Goal: Information Seeking & Learning: Learn about a topic

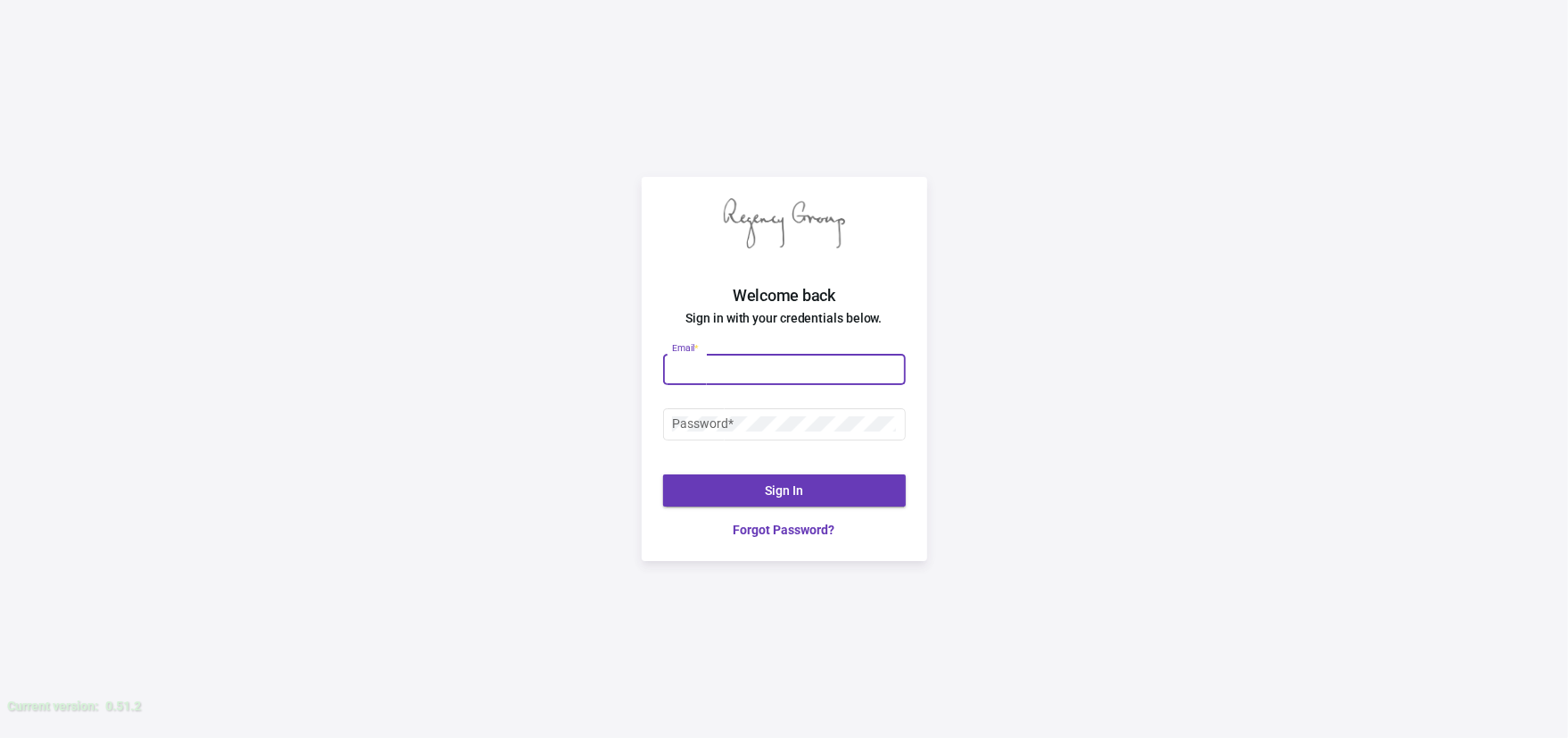
click at [754, 361] on input "Email *" at bounding box center [784, 368] width 224 height 15
type input "M"
type input "[EMAIL_ADDRESS][DOMAIN_NAME]"
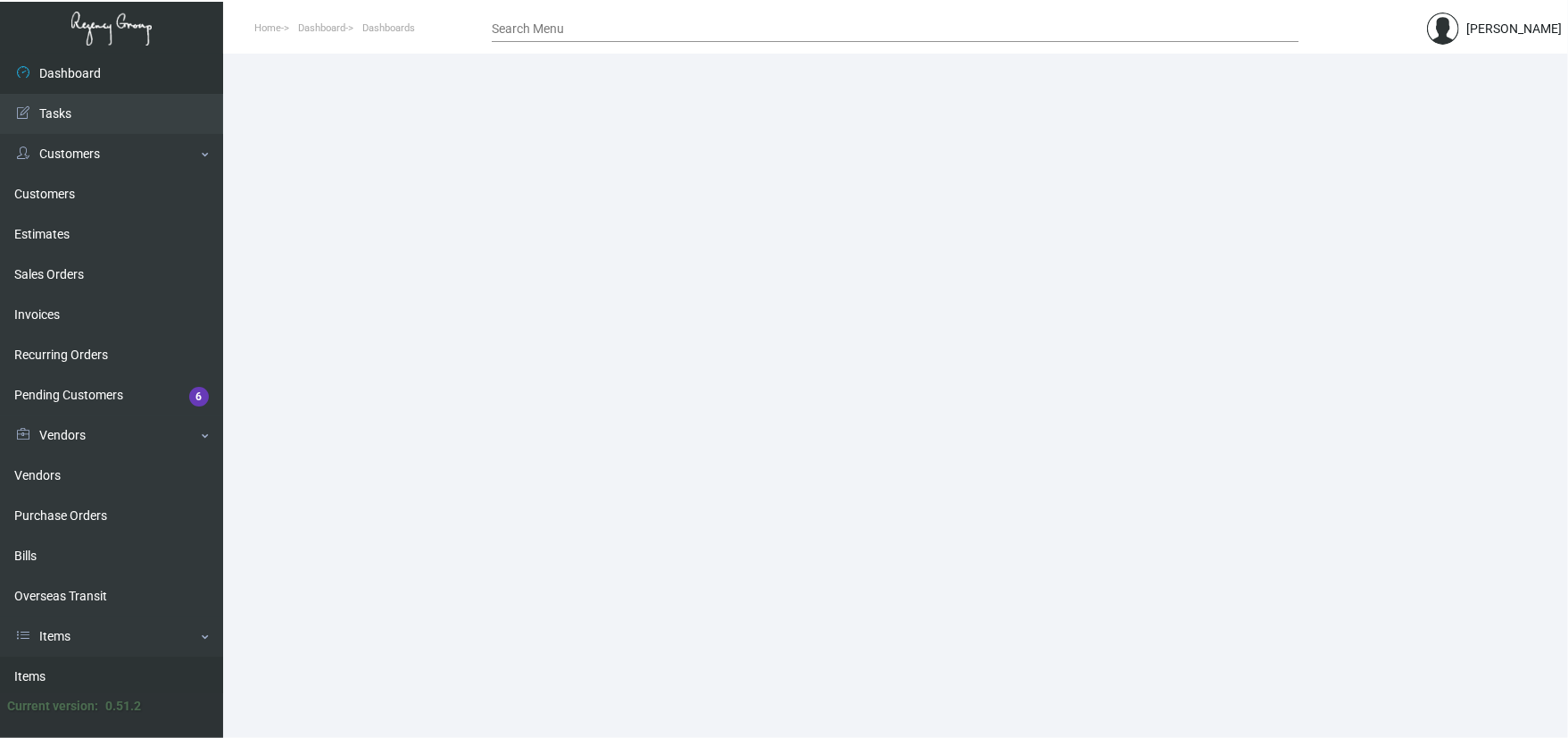
click at [82, 657] on link "Items" at bounding box center [112, 676] width 223 height 40
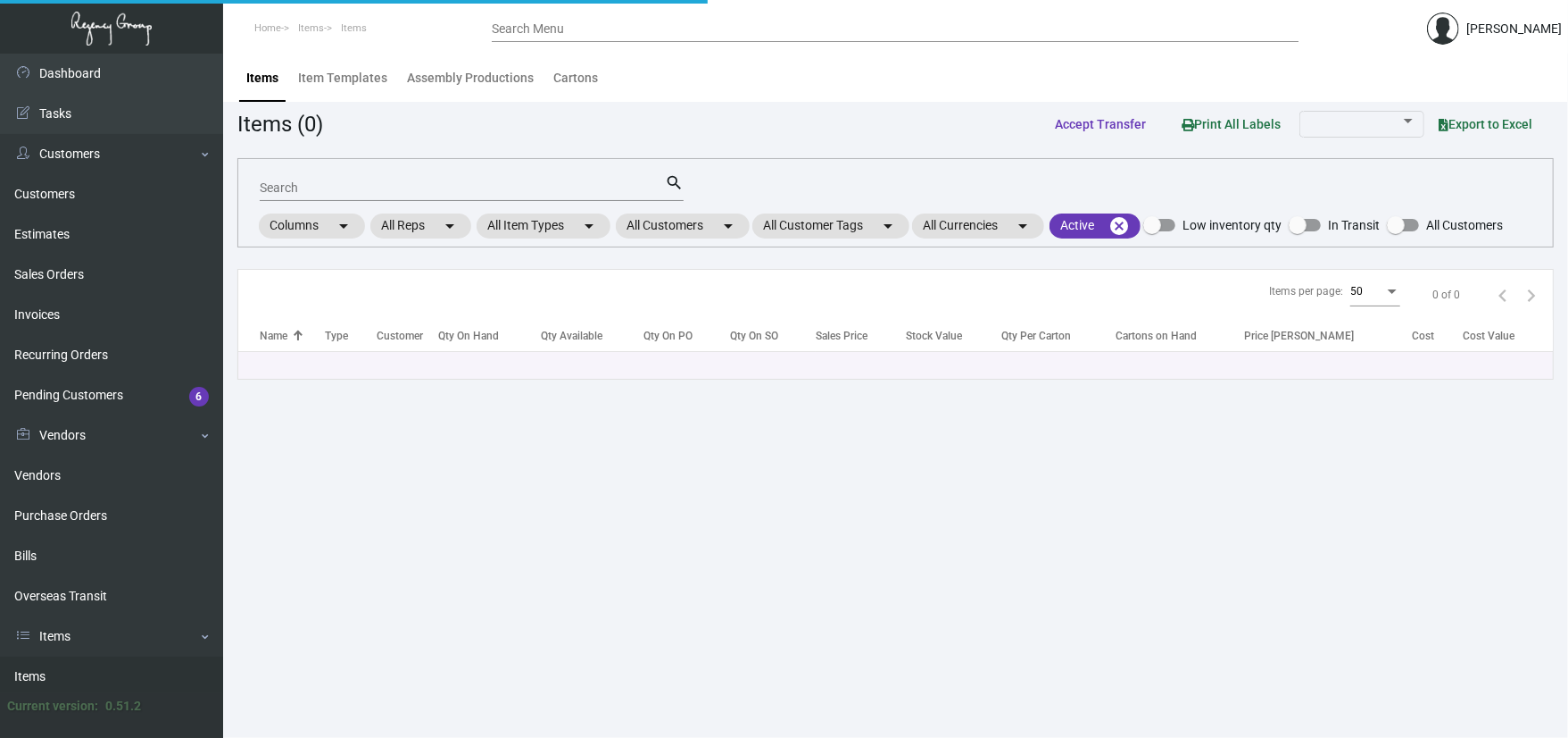
click at [332, 186] on input "Search" at bounding box center [462, 188] width 405 height 15
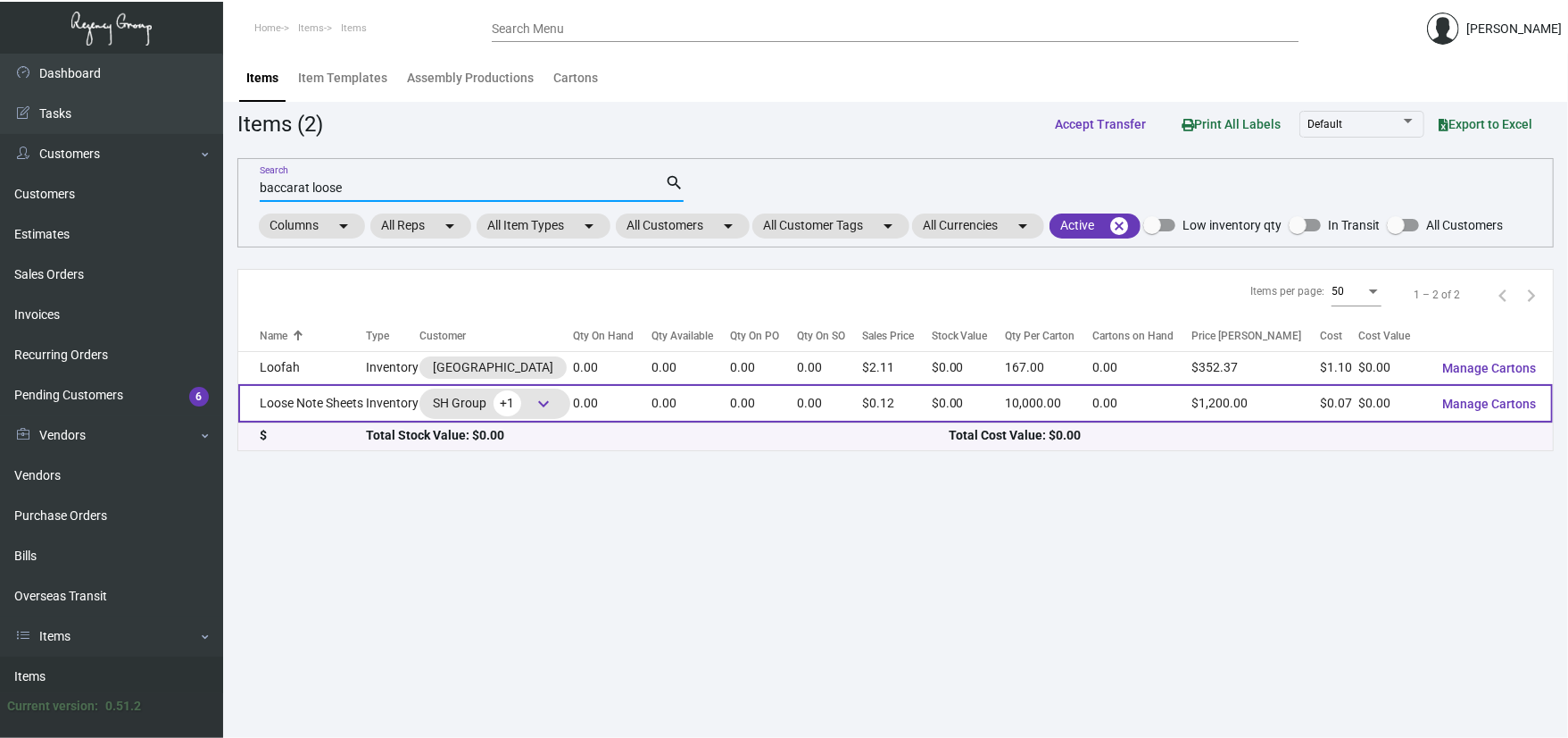
type input "baccarat loose"
click at [316, 401] on td "Loose Note Sheets" at bounding box center [302, 402] width 127 height 38
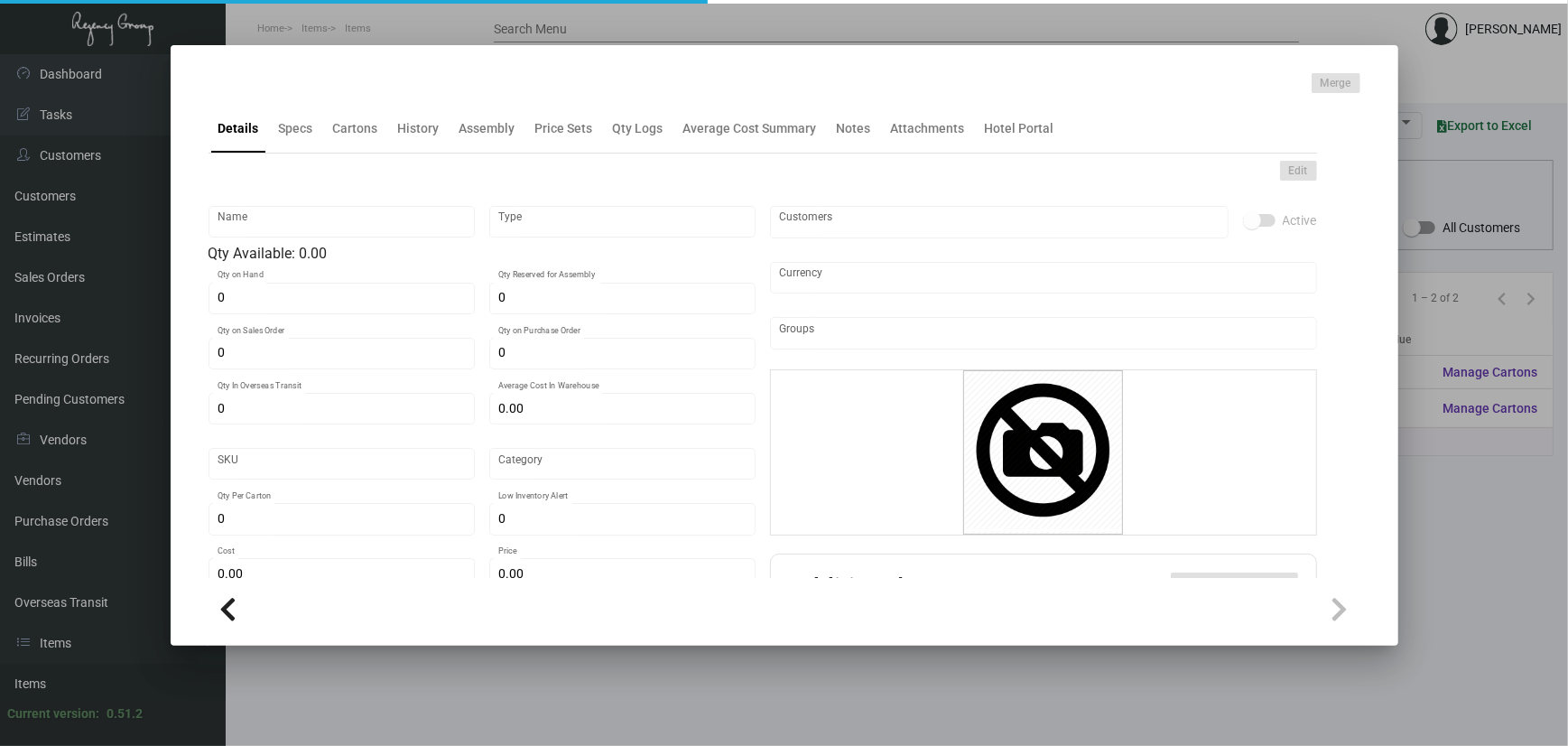
type input "Loose Note Sheets"
type input "Inventory"
type input "$ 0.10656"
type input "624"
type input "Standard"
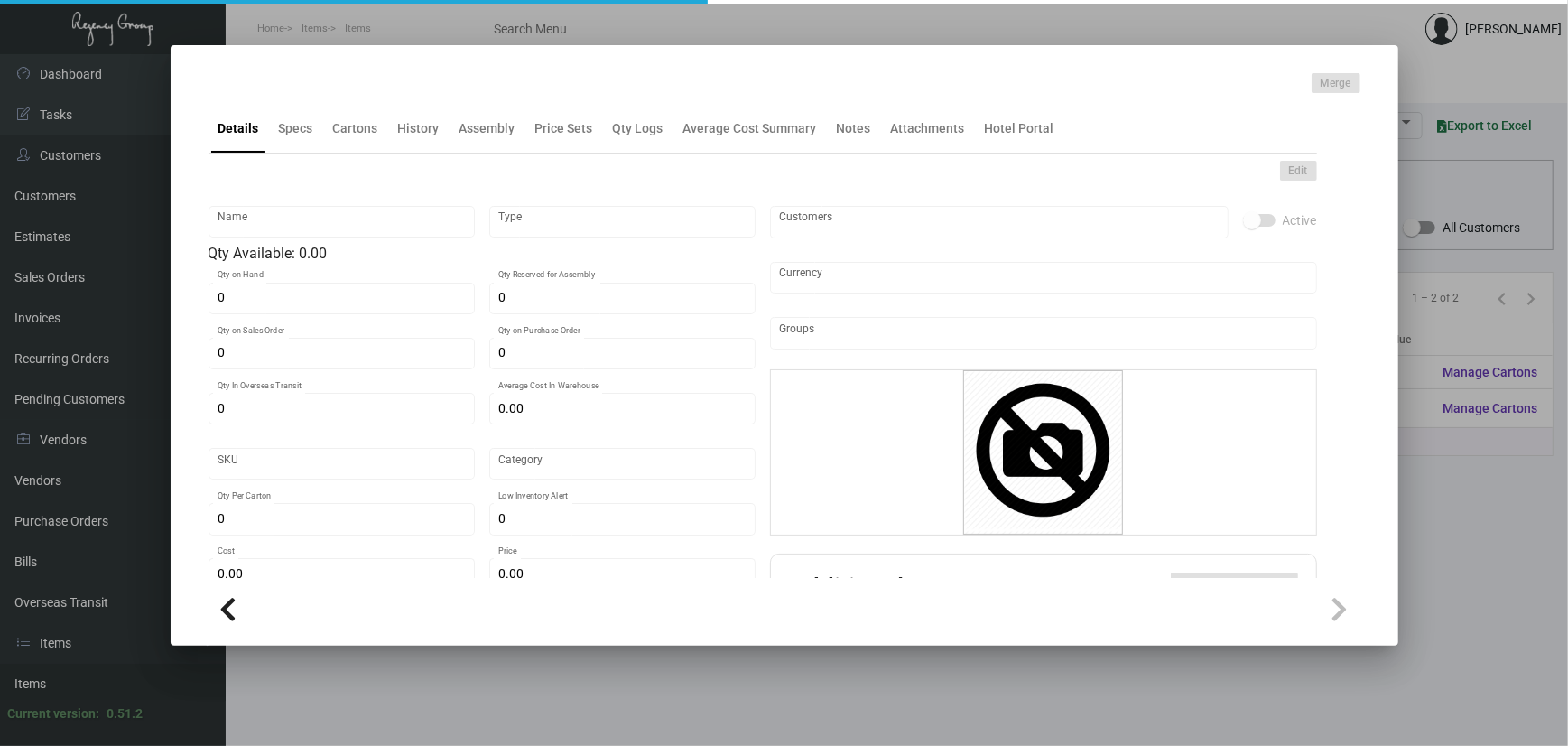
type input "10,000"
type input "$ 0.065"
type input "$ 0.12"
type textarea "Note Sheets: #80 text Mohawk superfine ultra-white eggshell finish stock suppli…"
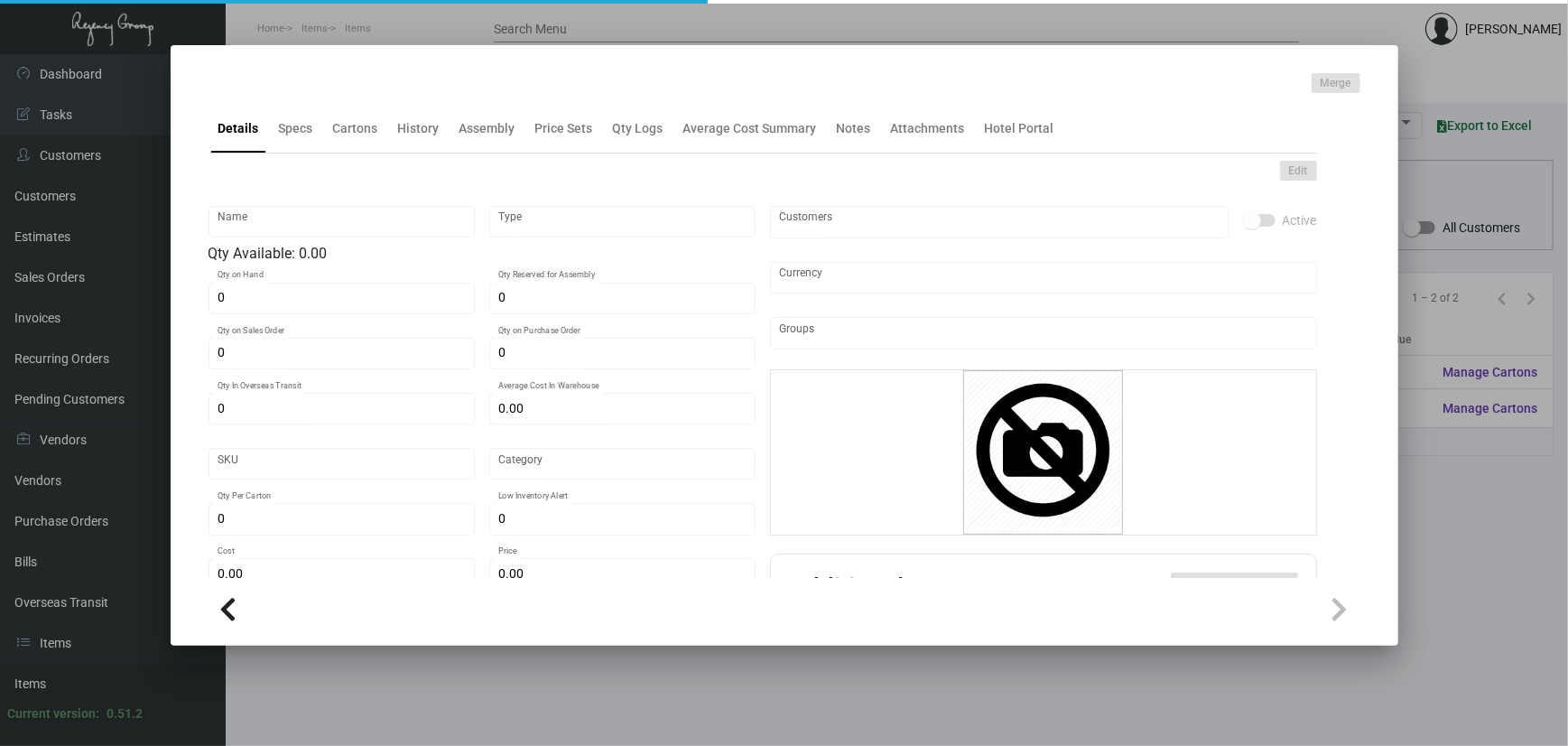
checkbox input "true"
type input "United States Dollar $"
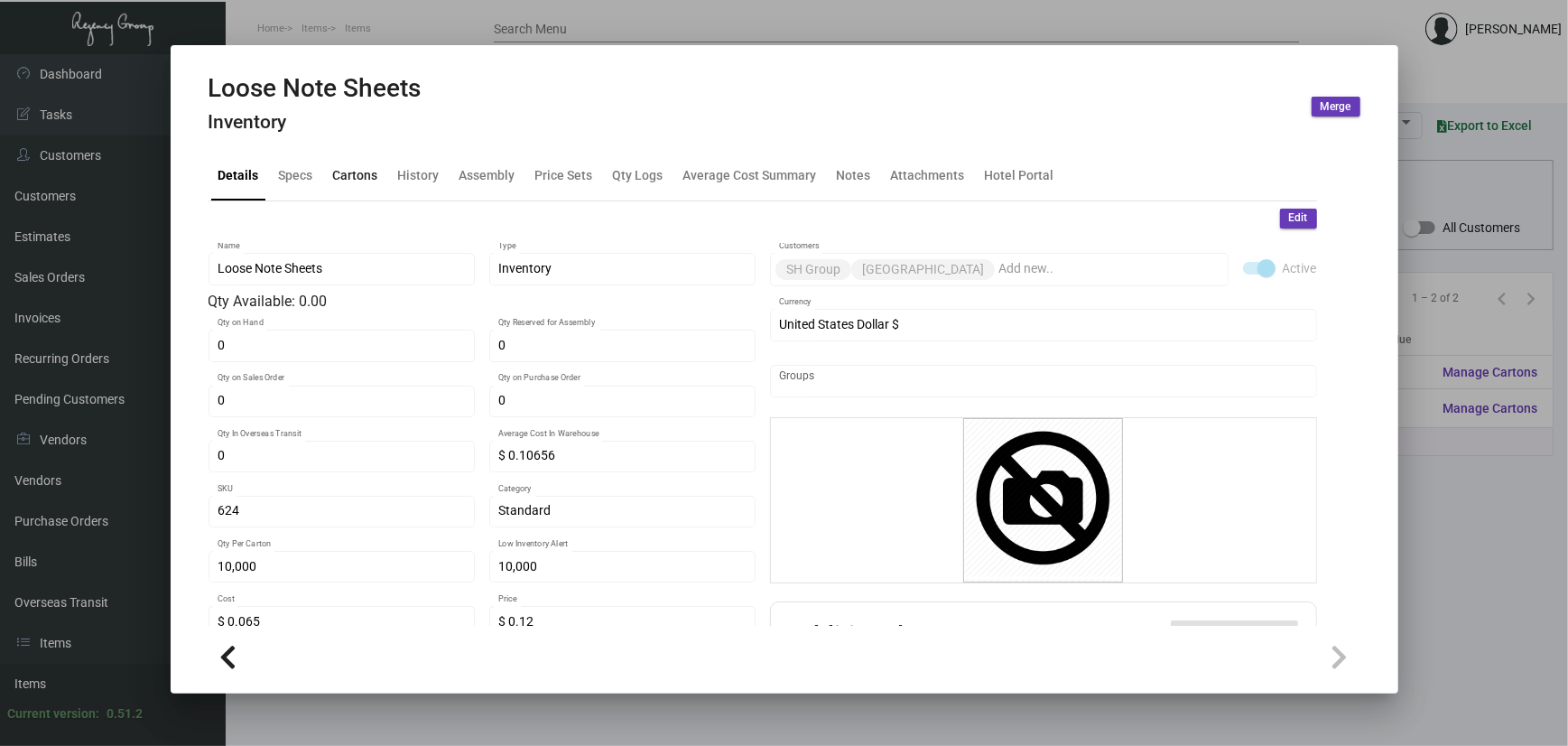
click at [365, 177] on div "Cartons" at bounding box center [356, 175] width 46 height 19
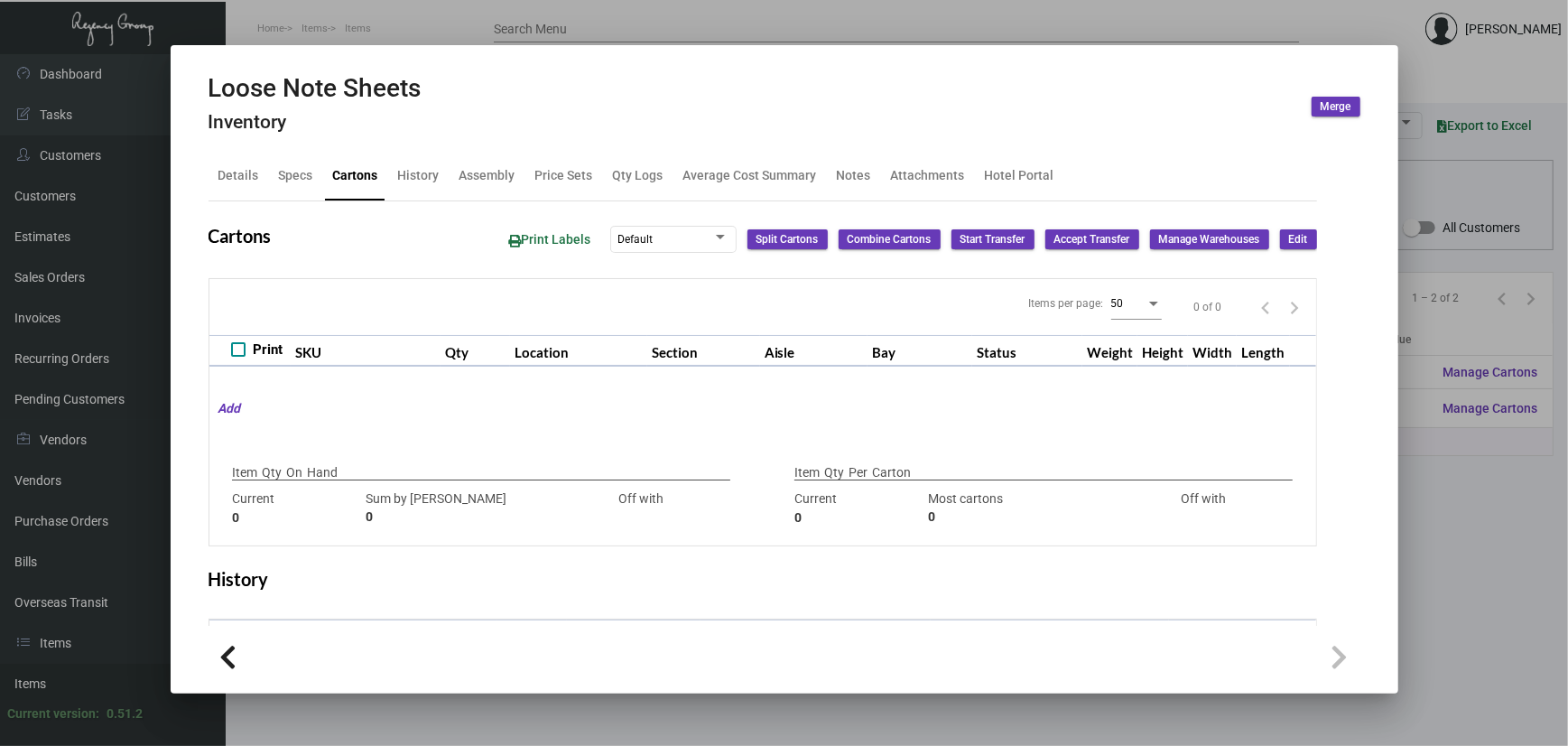
type input "20465"
type input "-20465"
type input "10,000"
type input "10000"
type input "0"
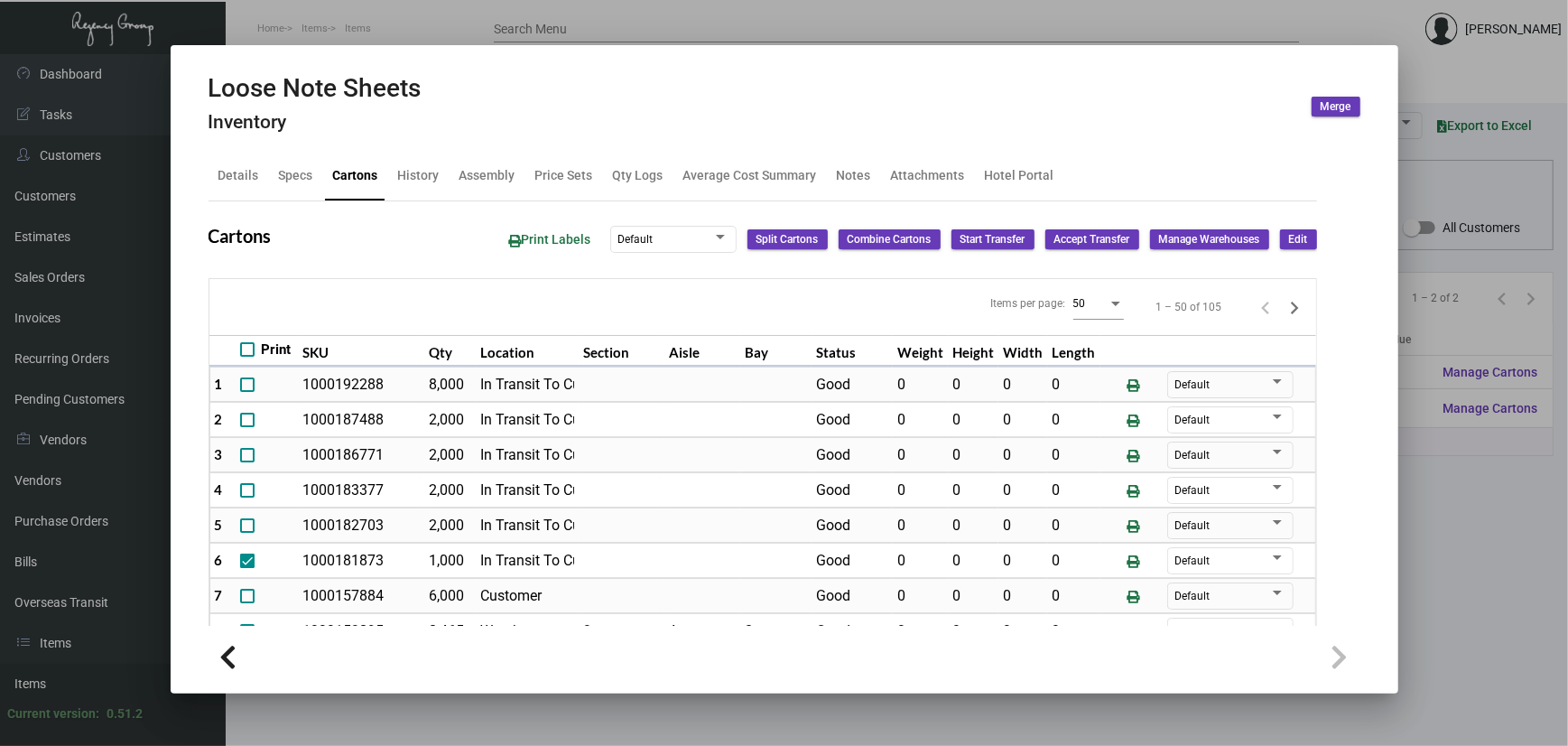
click at [430, 16] on div at bounding box center [784, 373] width 1568 height 746
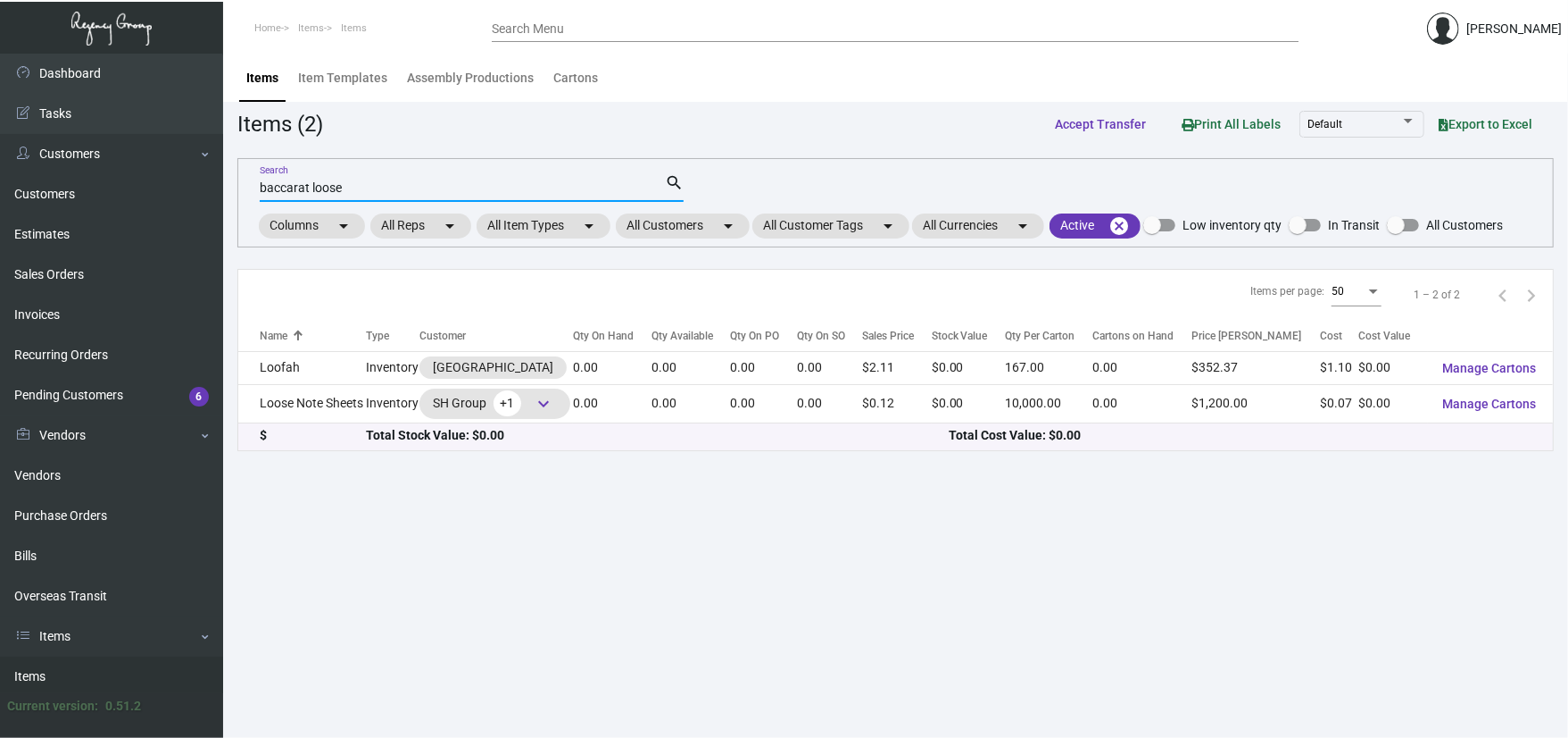
click at [370, 182] on input "baccarat loose" at bounding box center [462, 188] width 405 height 15
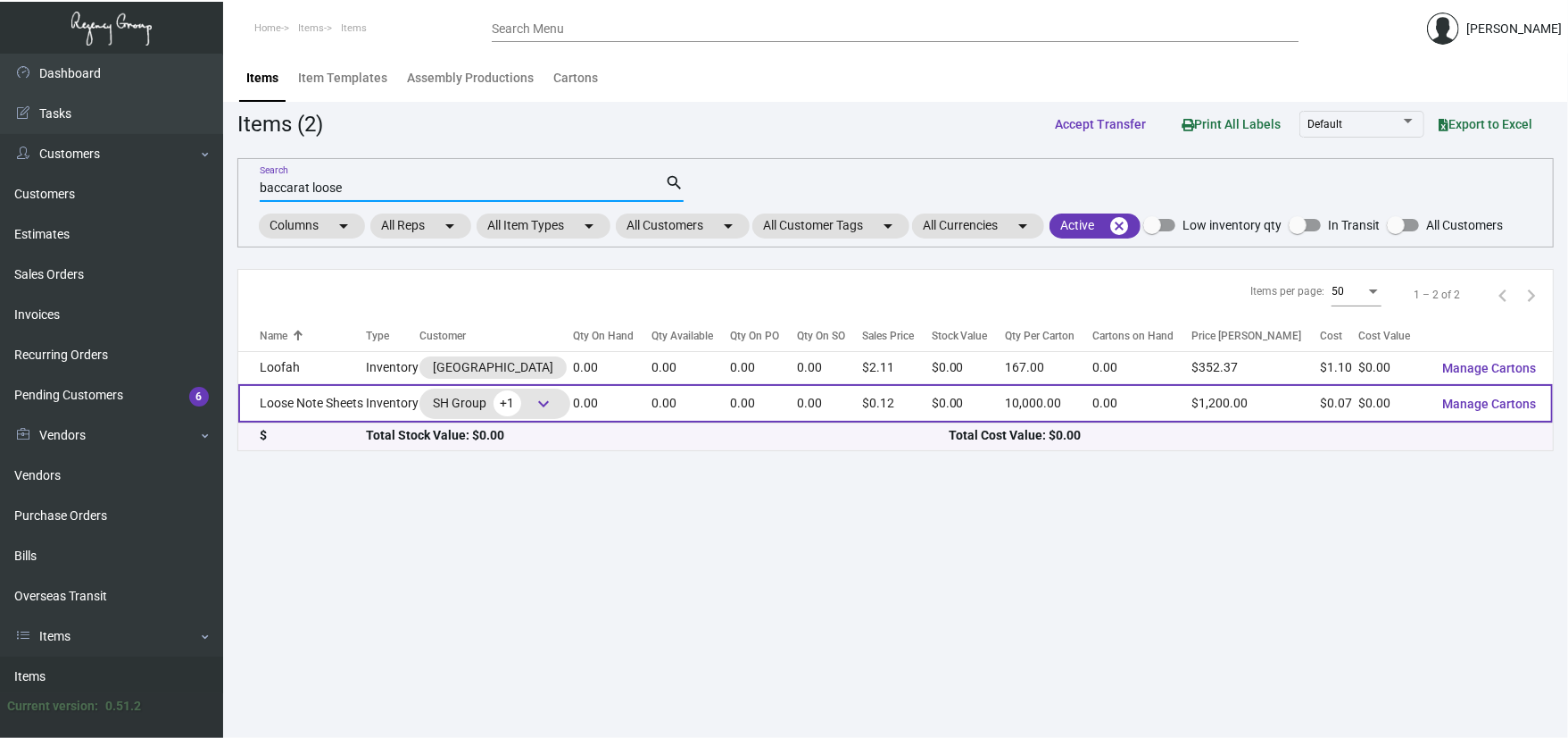
click at [555, 405] on span "keyboard_arrow_down" at bounding box center [544, 403] width 22 height 22
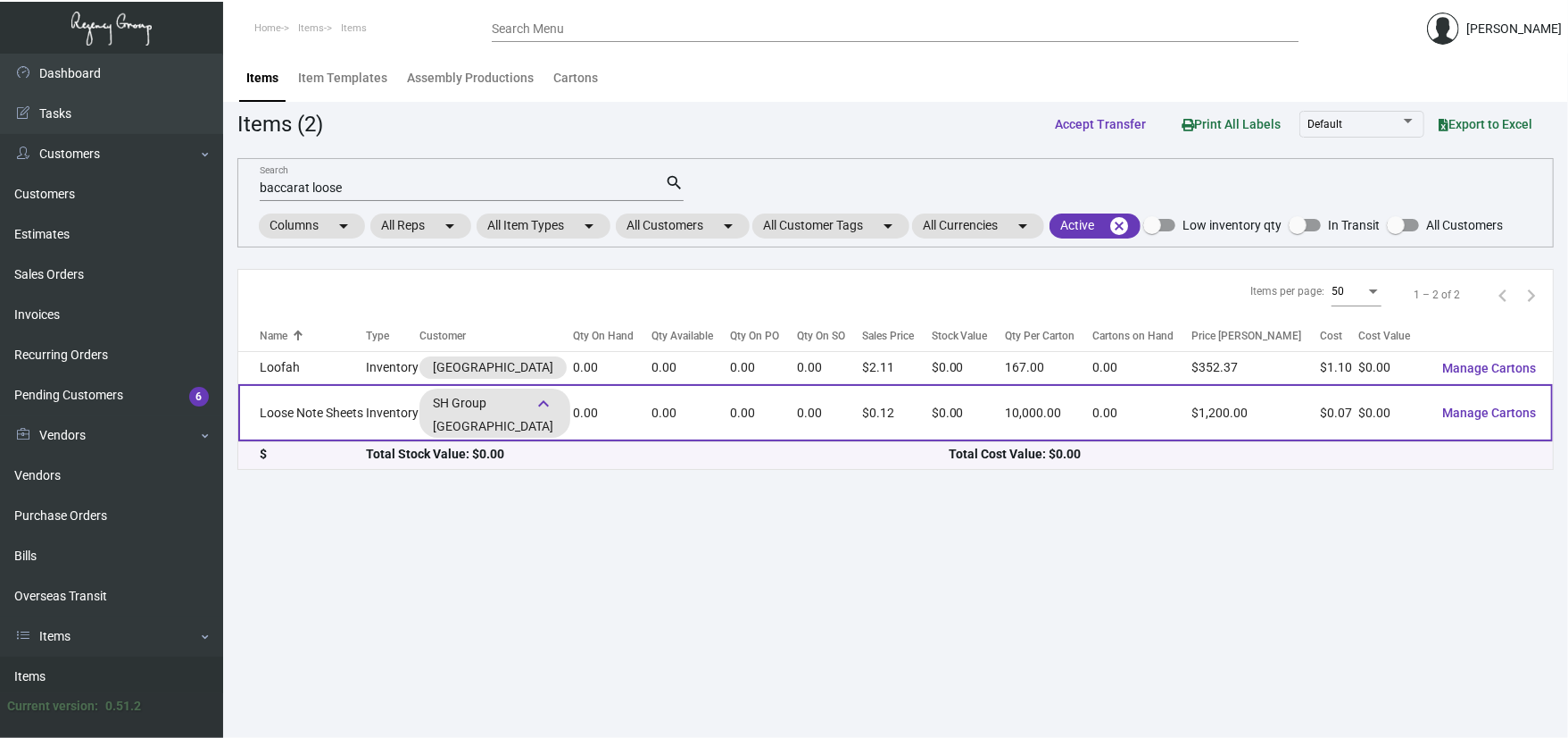
click at [344, 419] on td "Loose Note Sheets" at bounding box center [302, 412] width 127 height 57
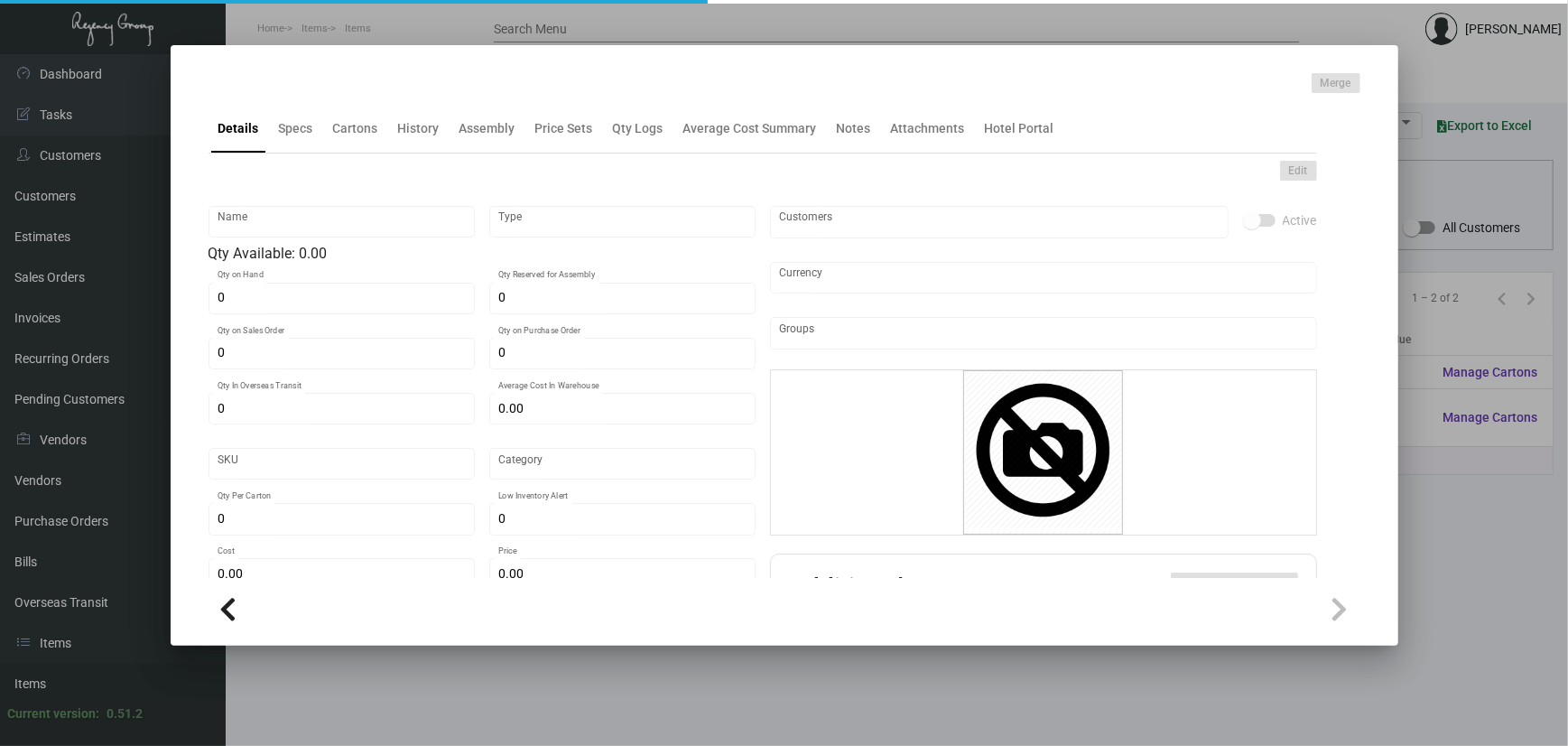
type input "Loose Note Sheets"
type input "Inventory"
type input "$ 0.10656"
type input "624"
type input "Standard"
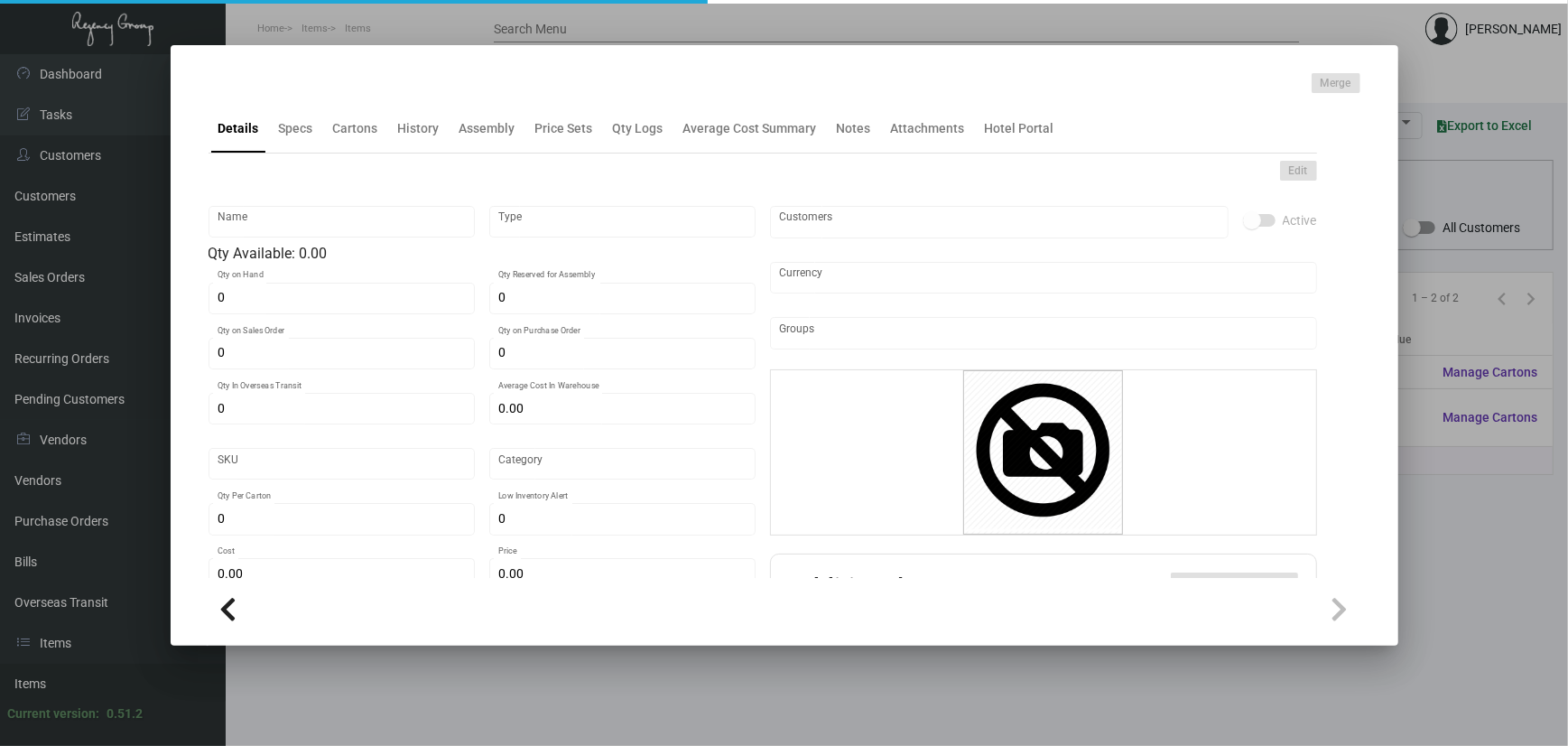
type input "10,000"
type input "$ 0.065"
type input "$ 0.12"
type textarea "Note Sheets: #80 text Mohawk superfine ultra-white eggshell finish stock suppli…"
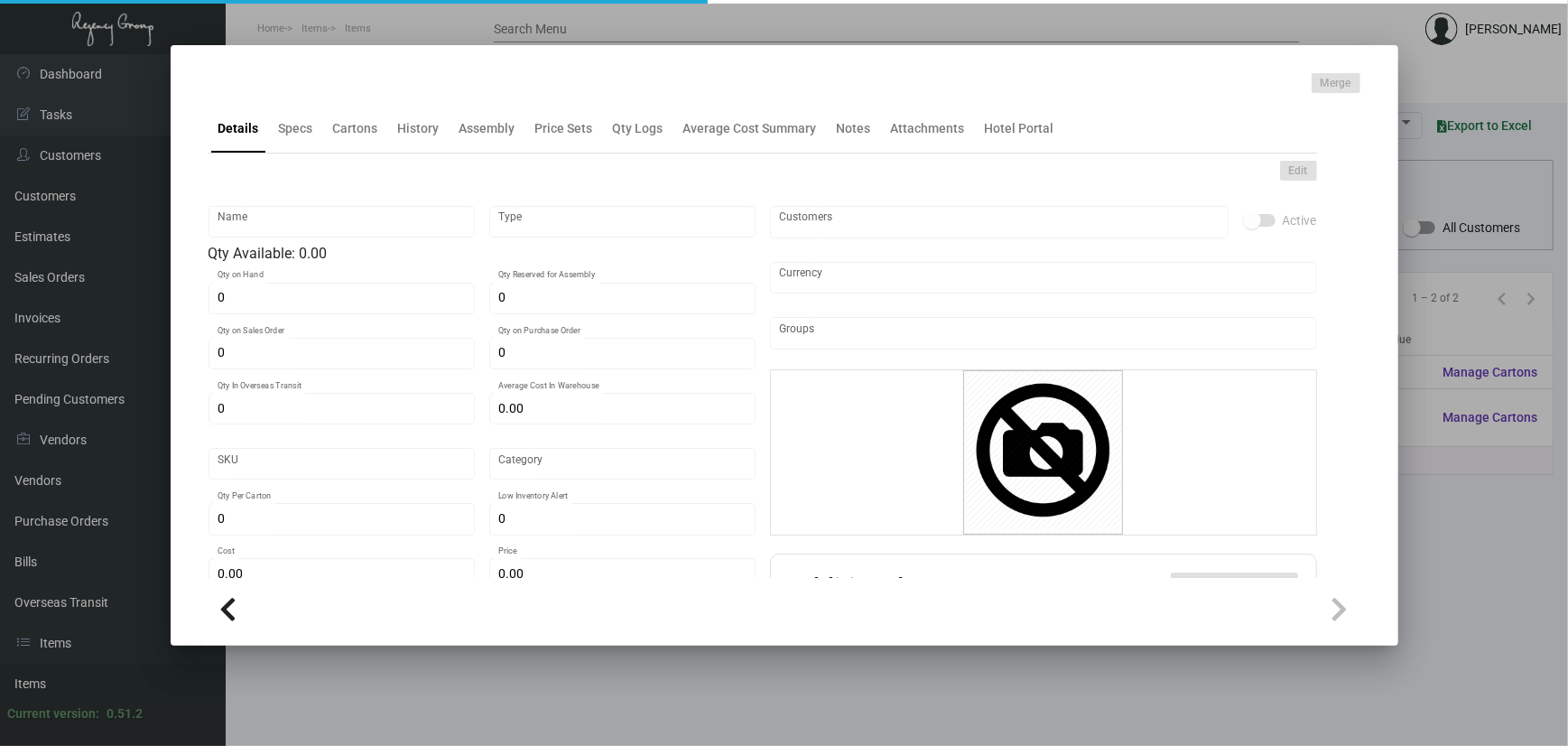
checkbox input "true"
type input "United States Dollar $"
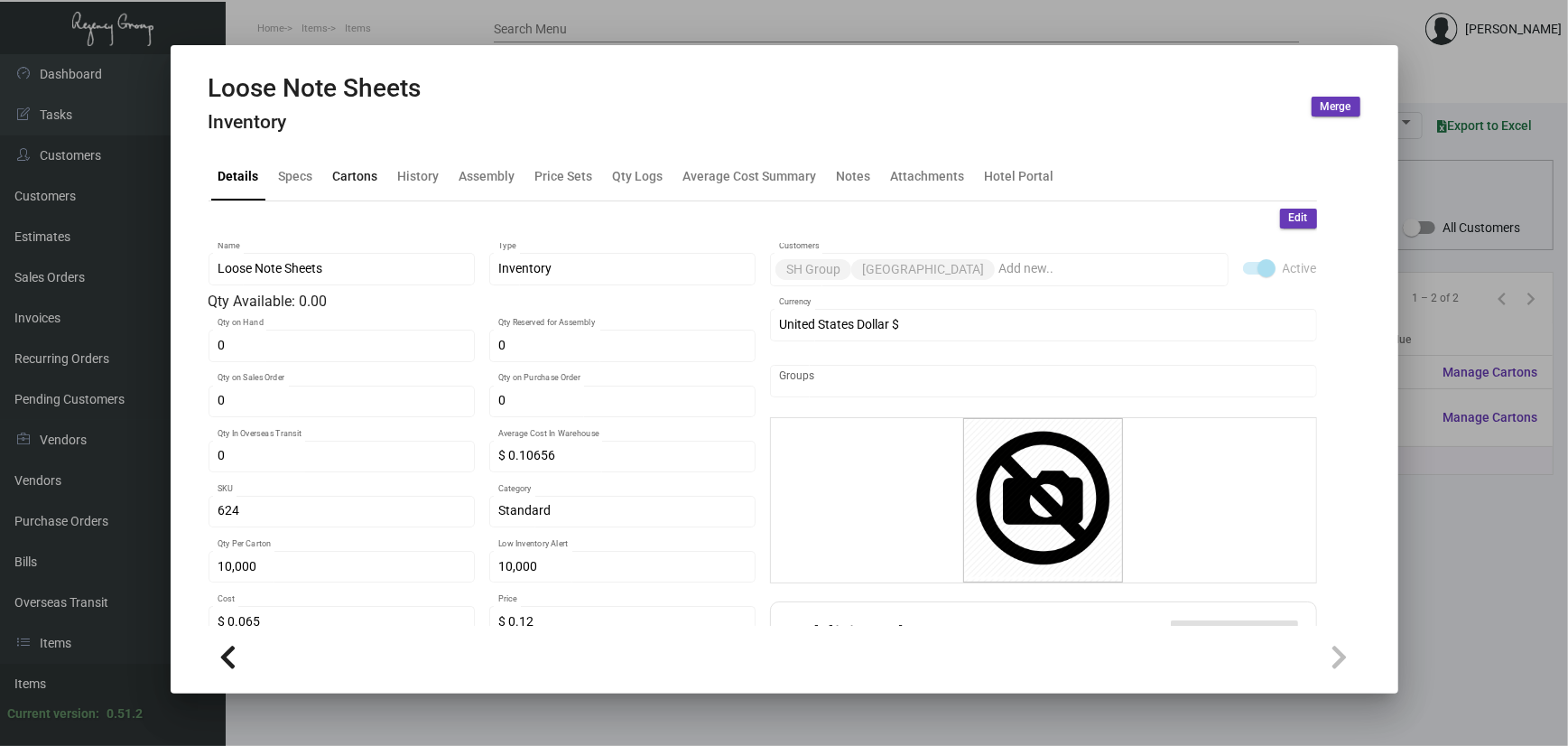
click at [359, 184] on div "Cartons" at bounding box center [356, 175] width 46 height 19
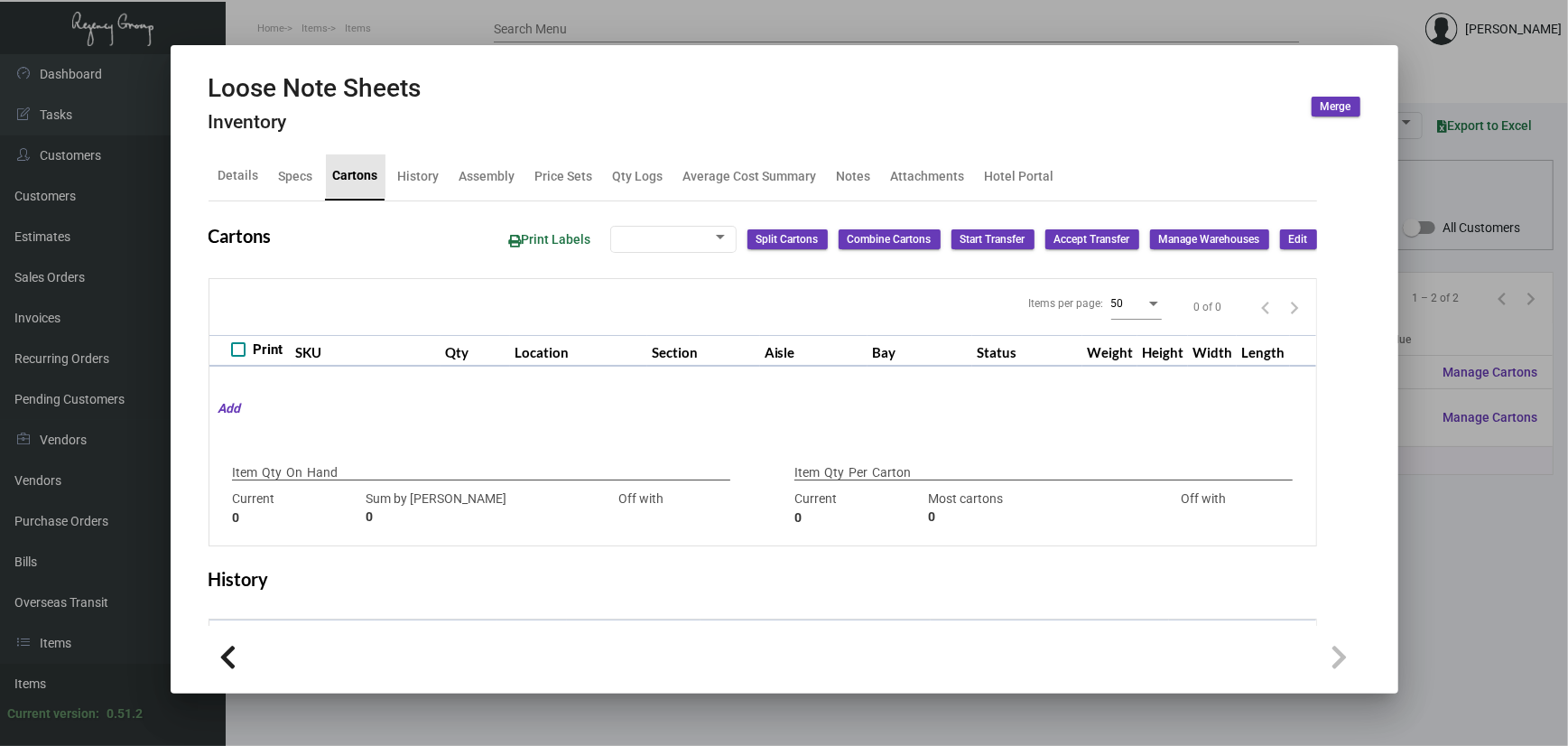
type input "20465"
type input "-20465"
type input "10,000"
type input "10000"
type input "0"
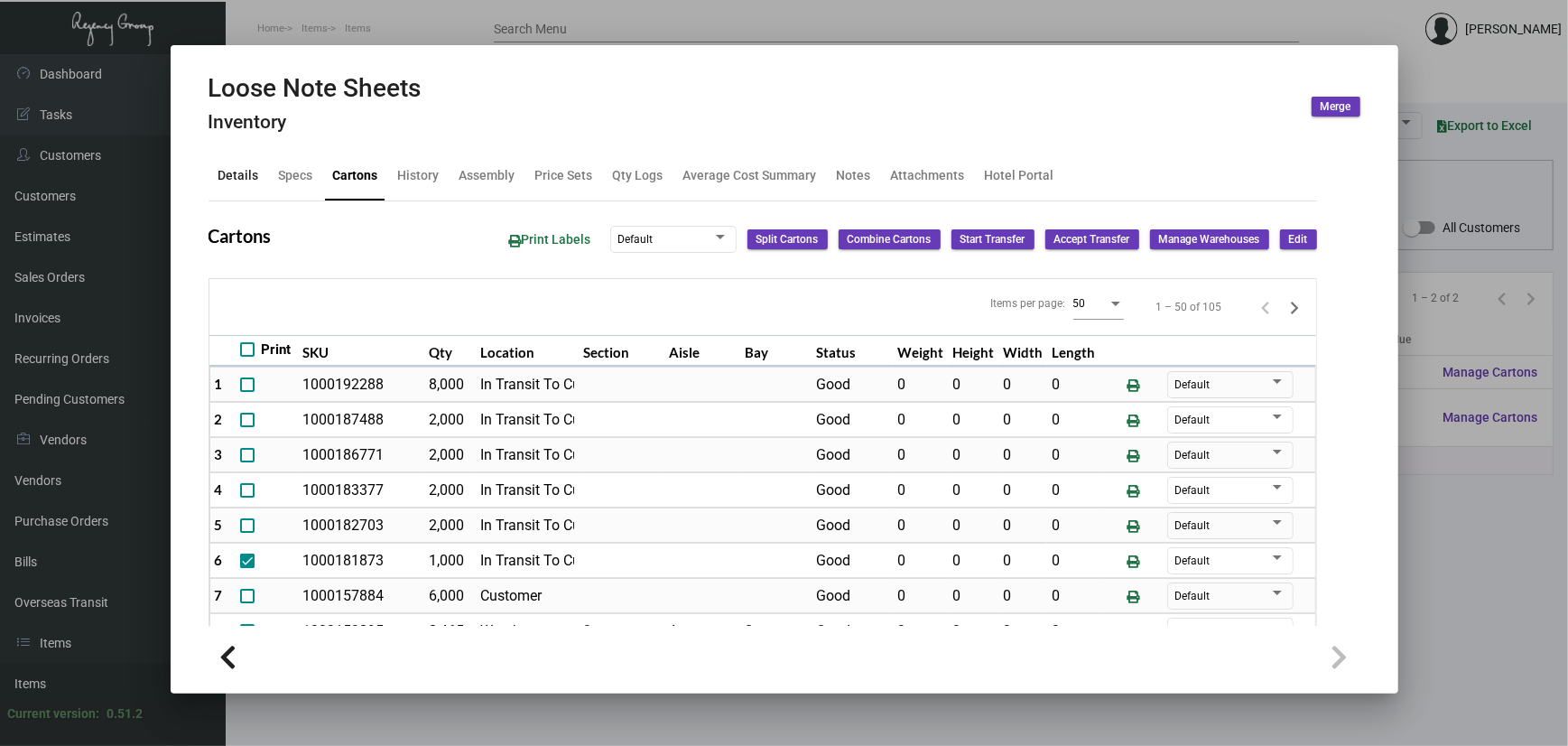
click at [235, 171] on div "Details" at bounding box center [238, 175] width 41 height 19
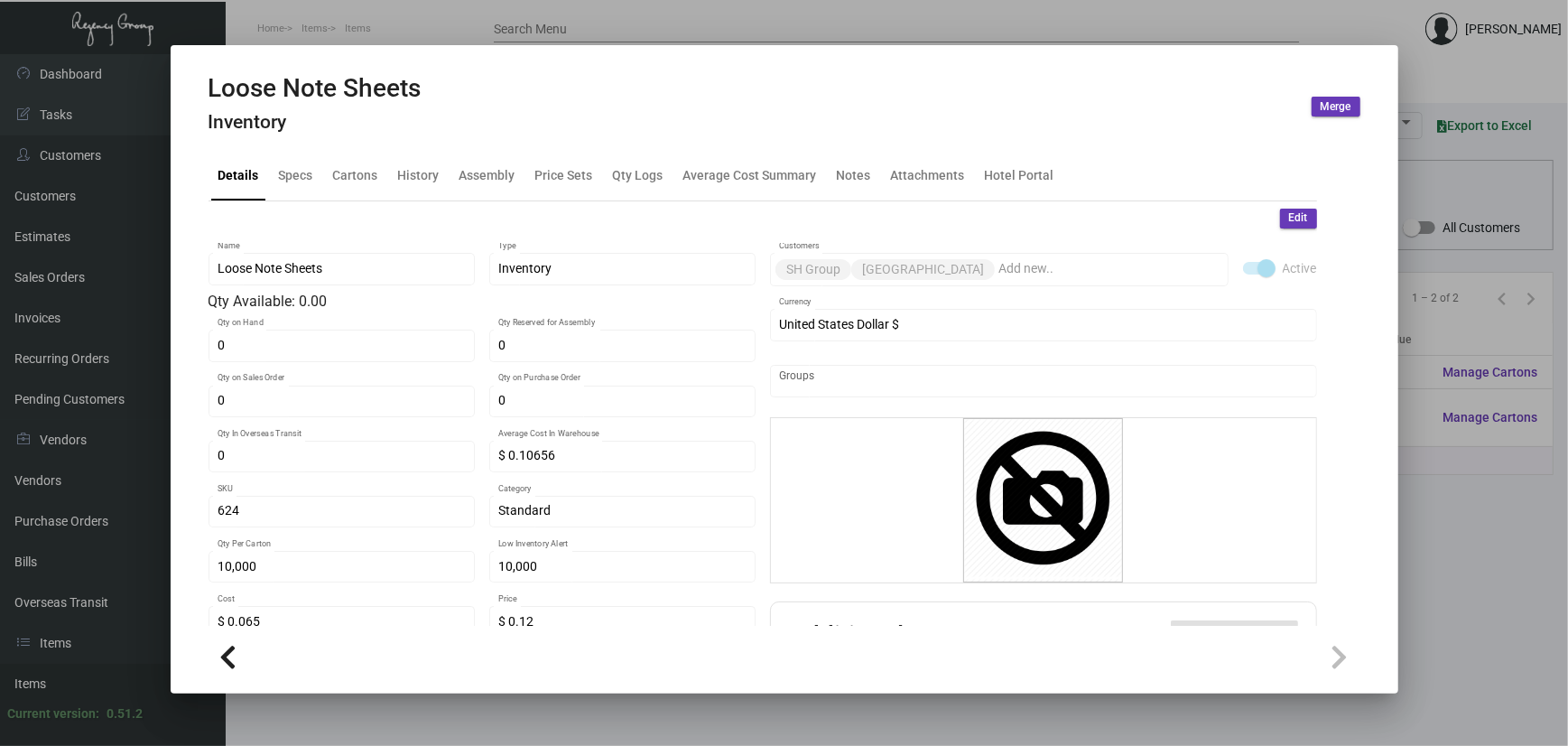
click at [1449, 325] on div at bounding box center [784, 373] width 1568 height 746
